Goal: Task Accomplishment & Management: Complete application form

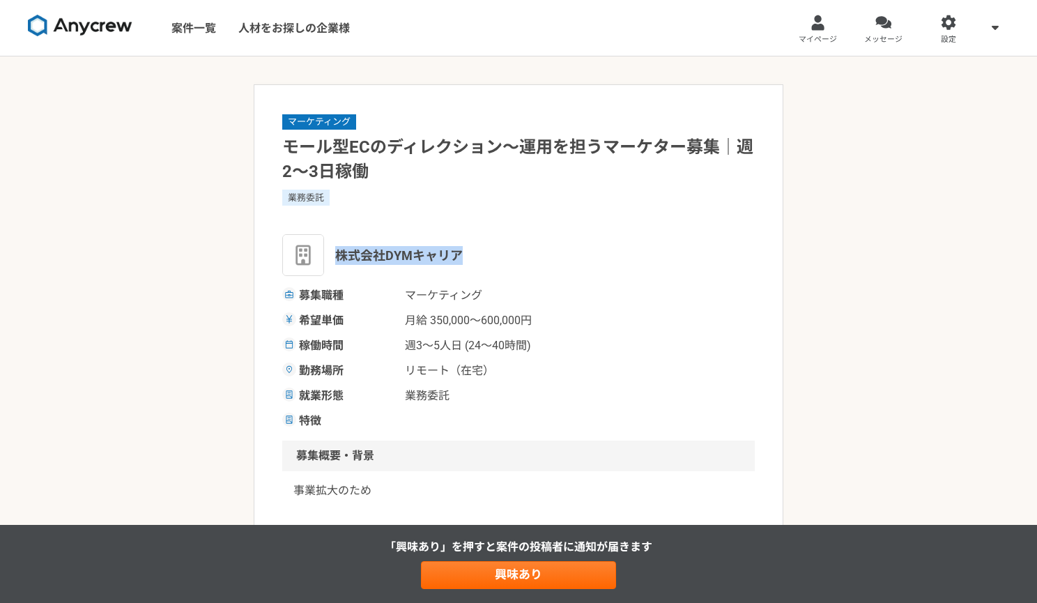
drag, startPoint x: 340, startPoint y: 253, endPoint x: 456, endPoint y: 259, distance: 116.5
click at [456, 259] on span "株式会社DYMキャリア" at bounding box center [398, 255] width 127 height 19
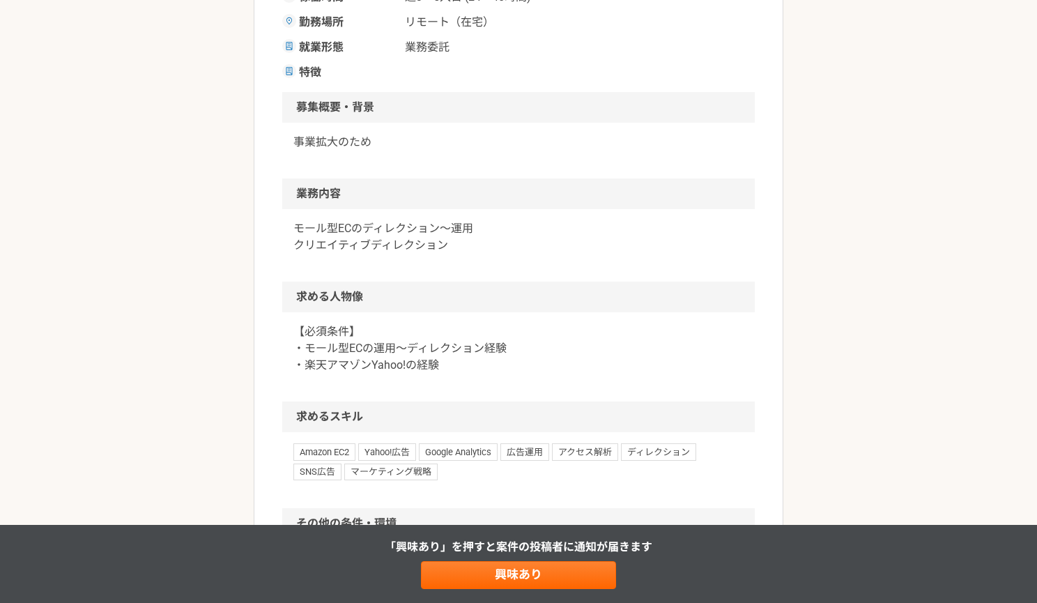
scroll to position [697, 0]
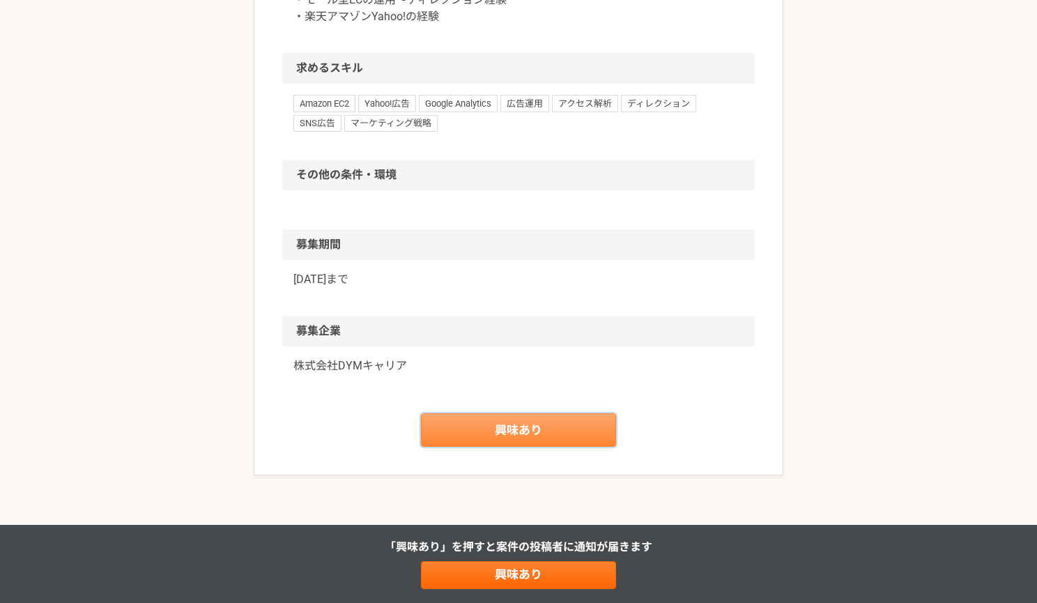
click at [522, 427] on link "興味あり" at bounding box center [518, 429] width 195 height 33
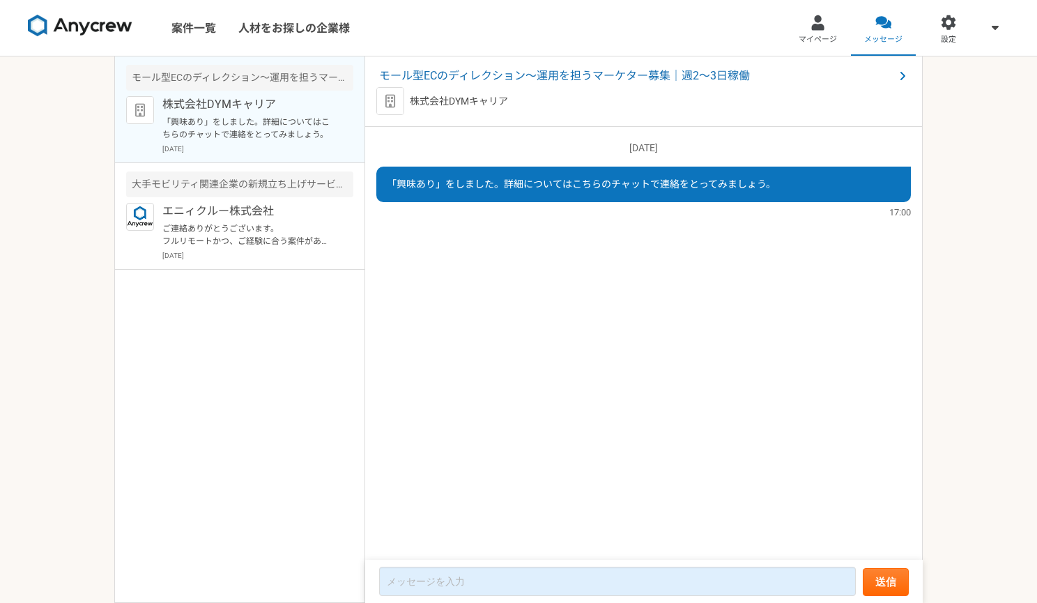
click at [94, 29] on img at bounding box center [80, 26] width 104 height 22
